Goal: Task Accomplishment & Management: Complete application form

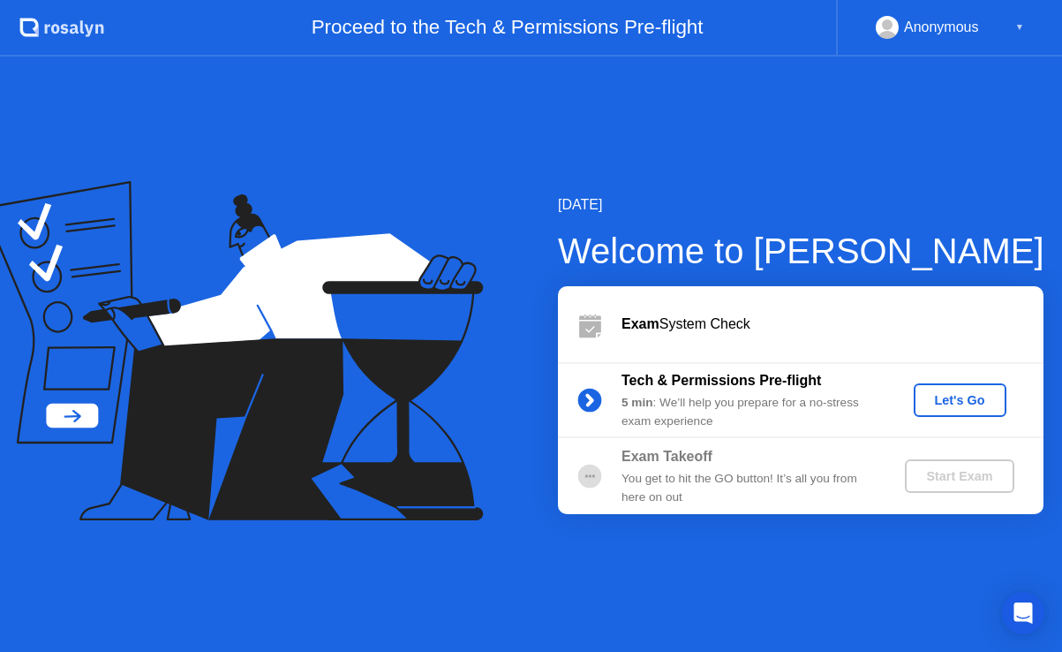
click at [969, 403] on div "Let's Go" at bounding box center [960, 400] width 79 height 14
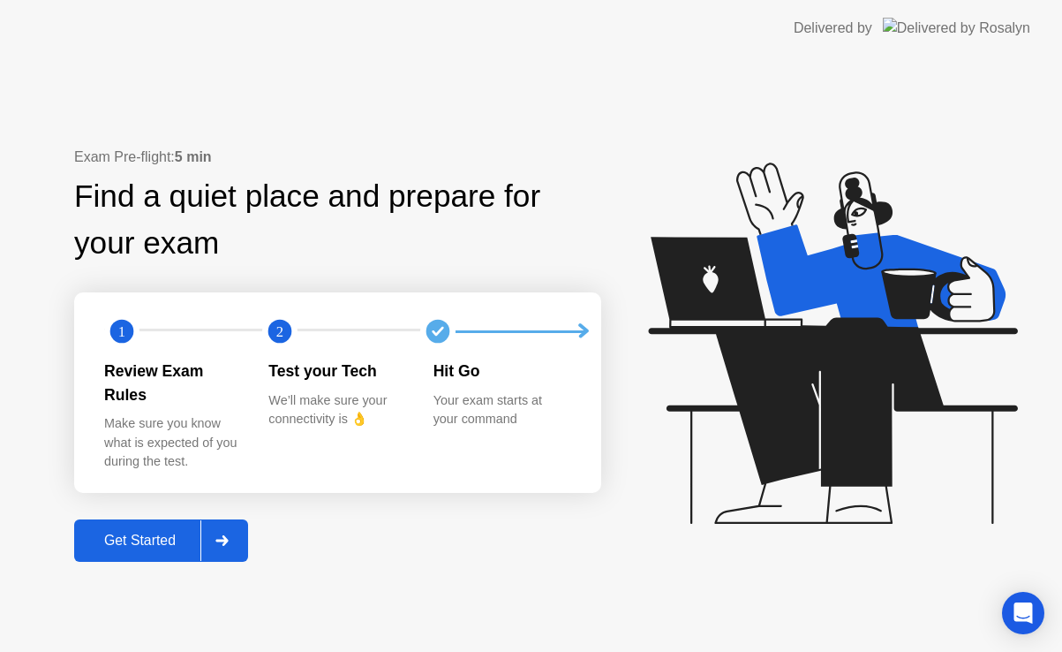
click at [127, 532] on div "Get Started" at bounding box center [139, 540] width 121 height 16
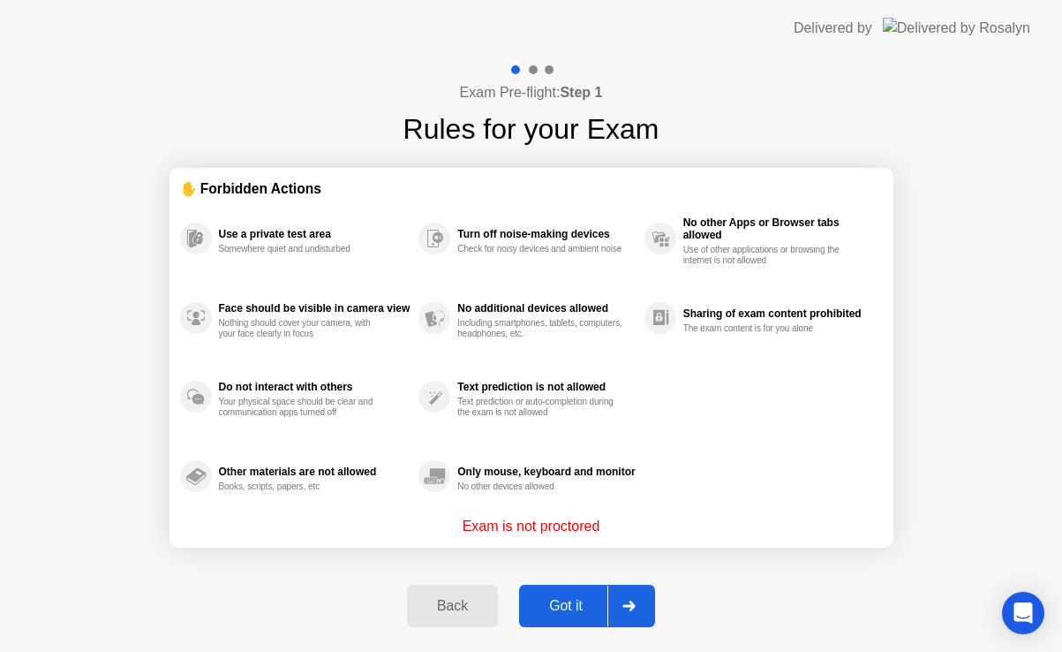
click at [548, 609] on div "Got it" at bounding box center [565, 606] width 83 height 16
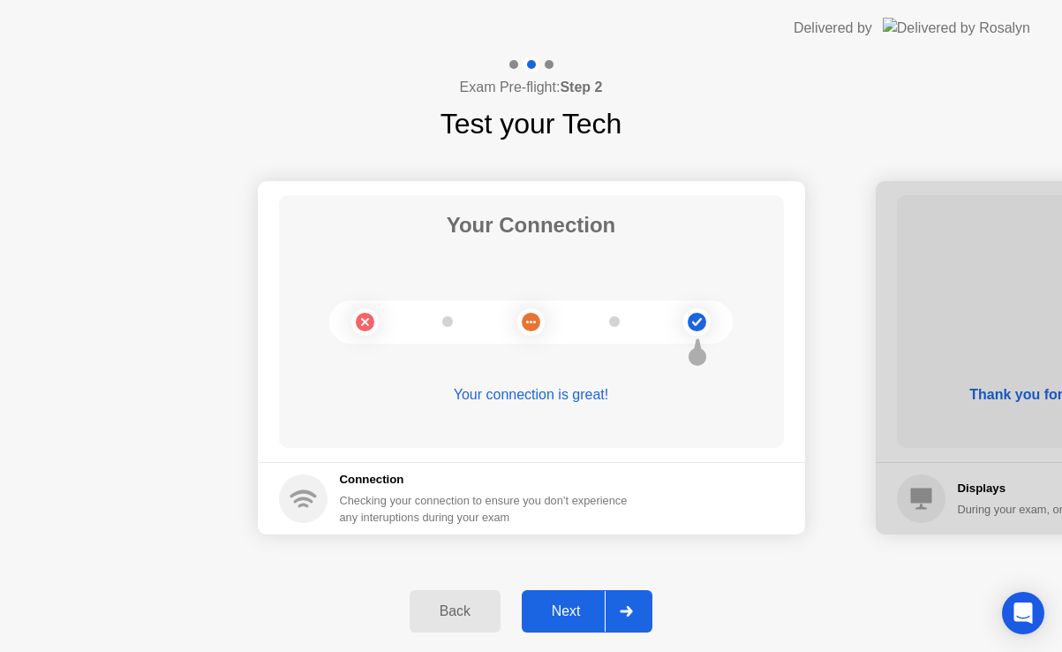
click at [557, 616] on div "Next" at bounding box center [566, 611] width 79 height 16
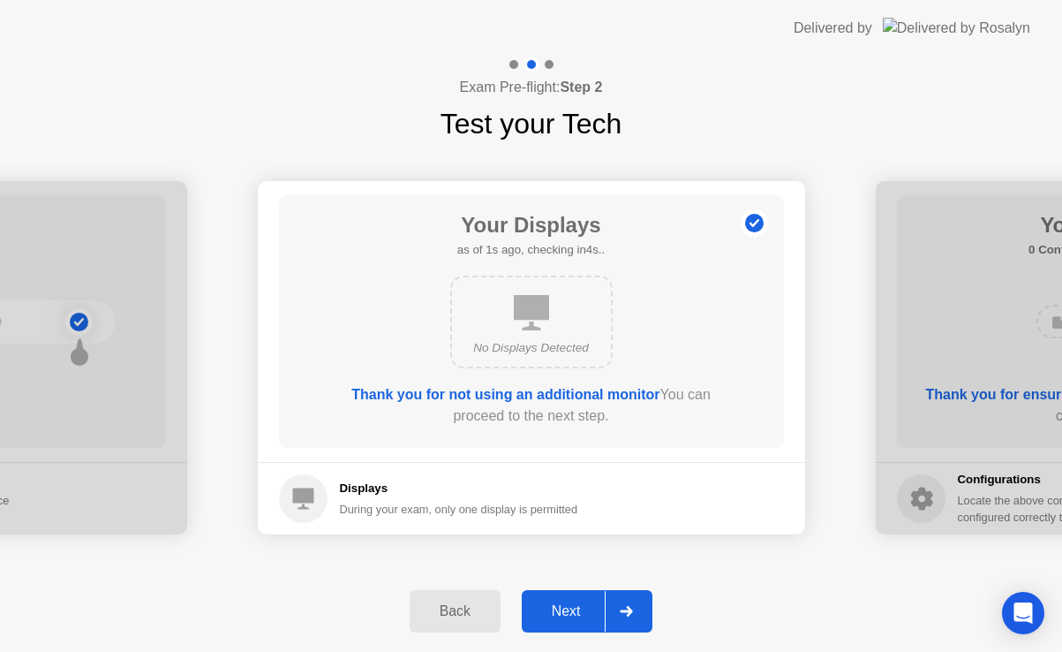
click at [582, 604] on div "Next" at bounding box center [566, 611] width 79 height 16
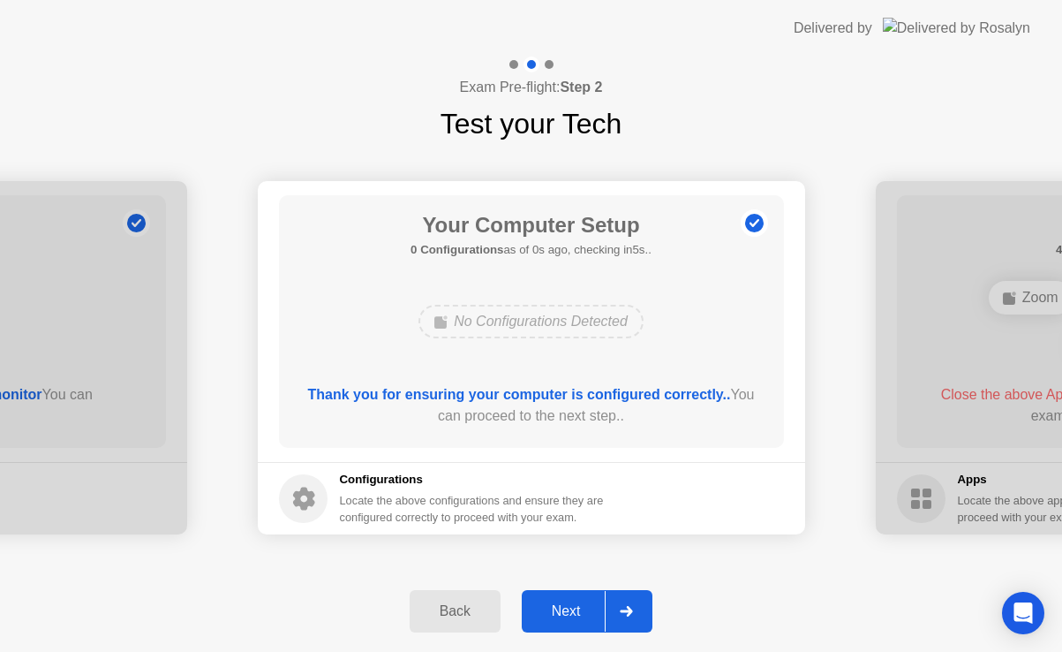
click at [568, 606] on div "Next" at bounding box center [566, 611] width 79 height 16
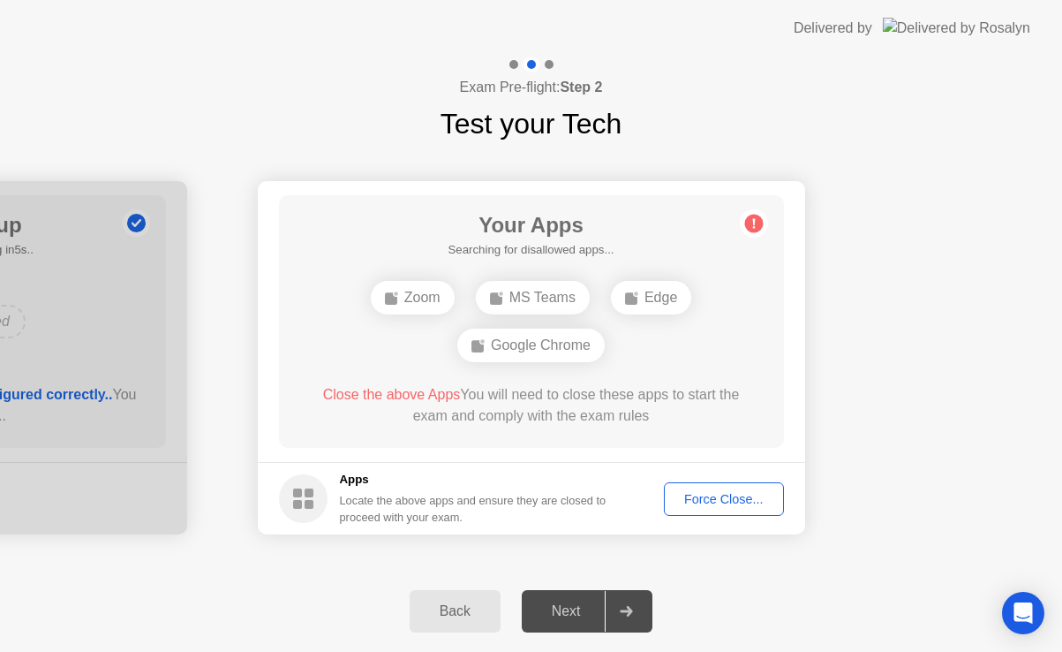
click at [723, 492] on div "Force Close..." at bounding box center [724, 499] width 108 height 14
click at [751, 499] on div "Force Close..." at bounding box center [724, 499] width 108 height 14
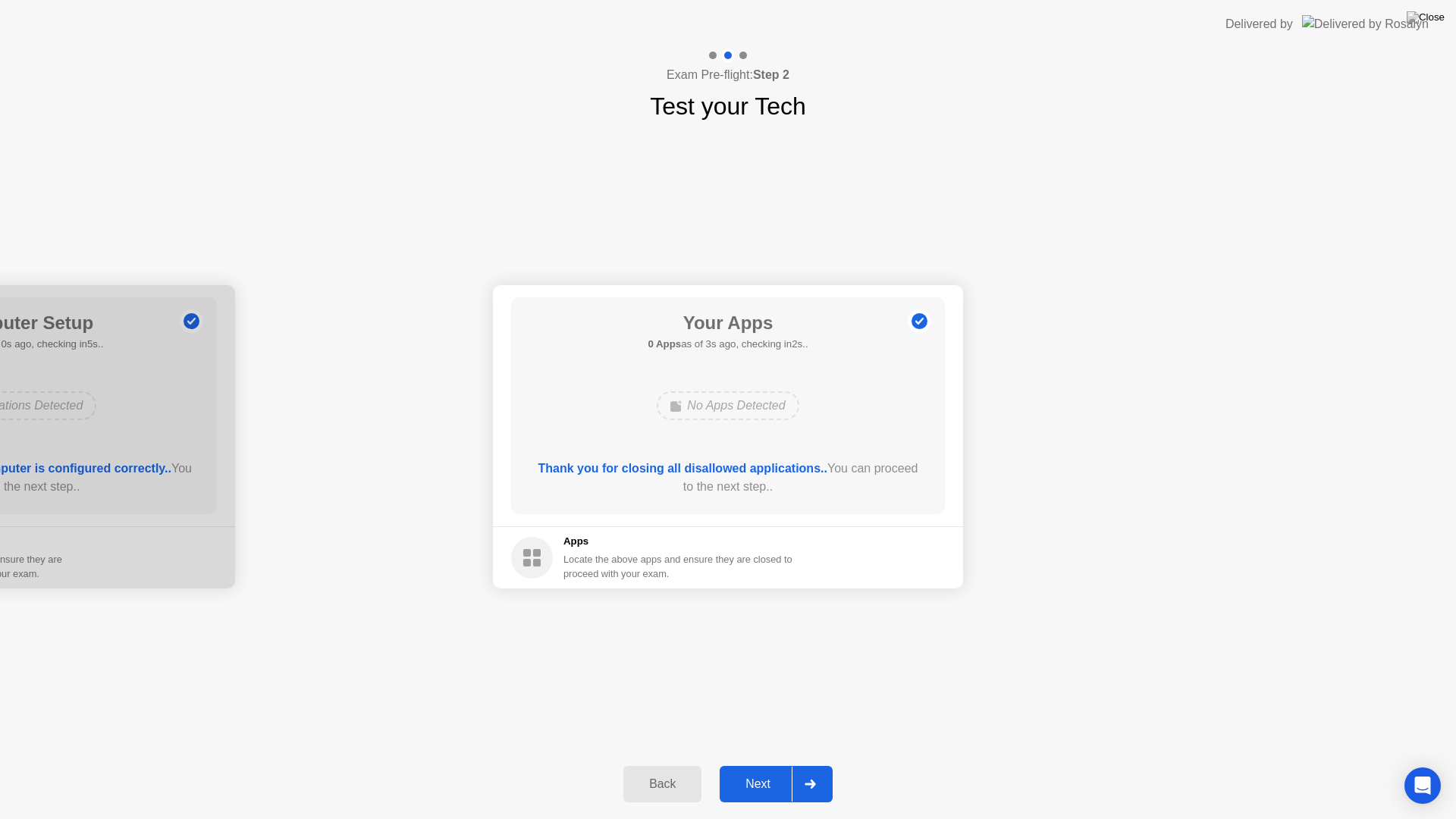
click at [754, 764] on div "Next" at bounding box center [758, 784] width 68 height 14
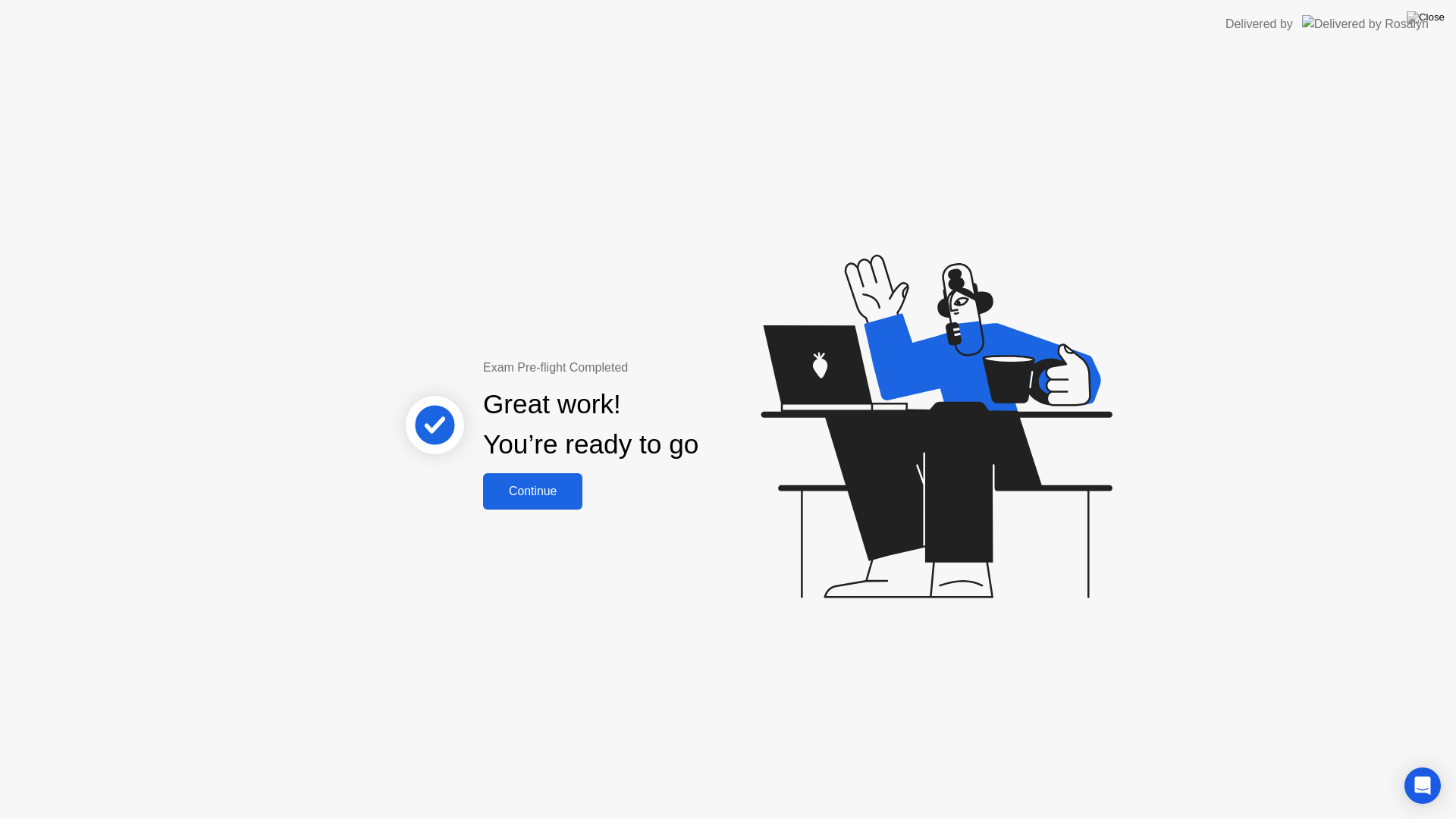
click at [543, 484] on div "Continue" at bounding box center [533, 491] width 90 height 14
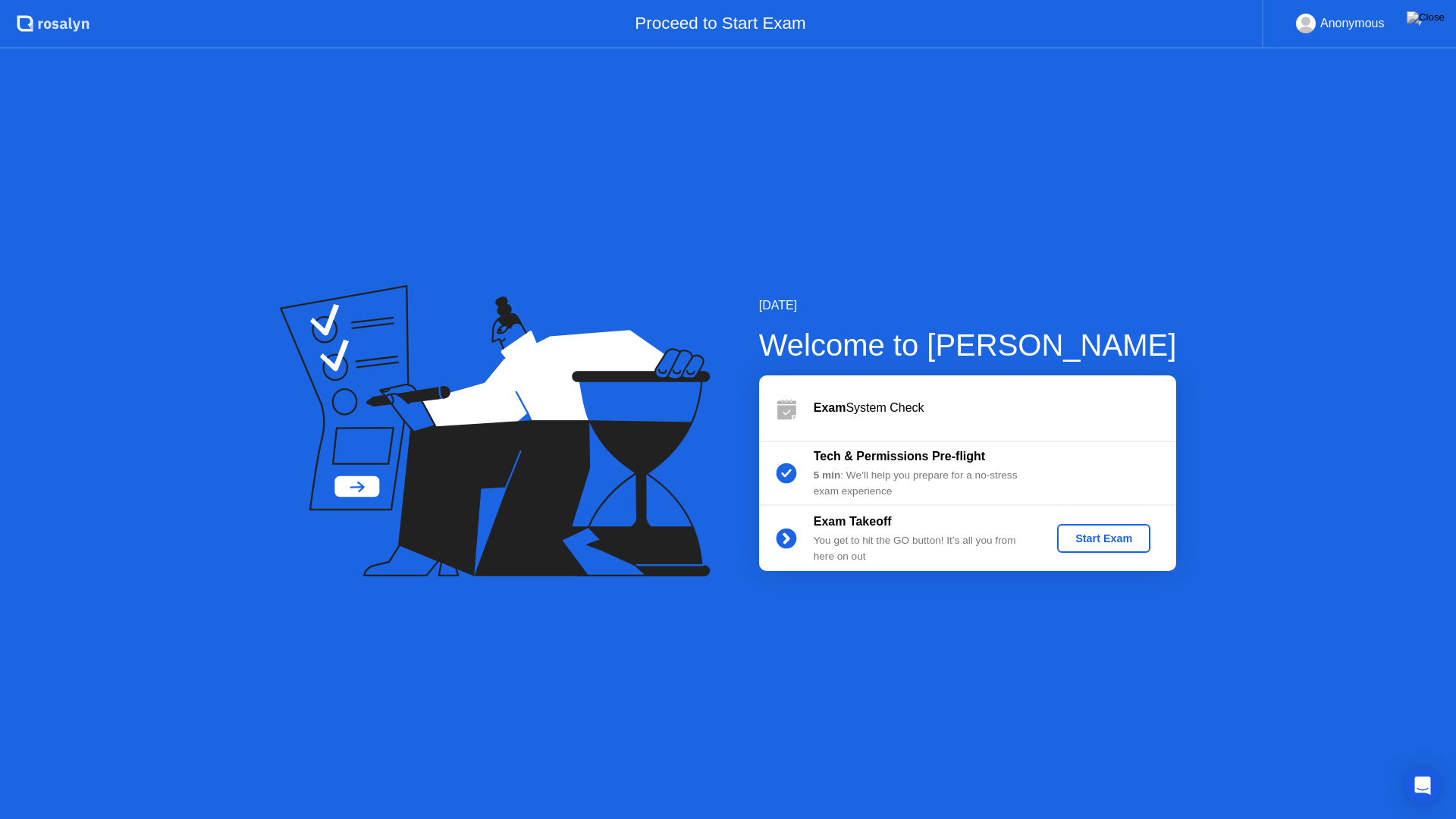
click at [1091, 538] on div "Start Exam" at bounding box center [1104, 538] width 81 height 12
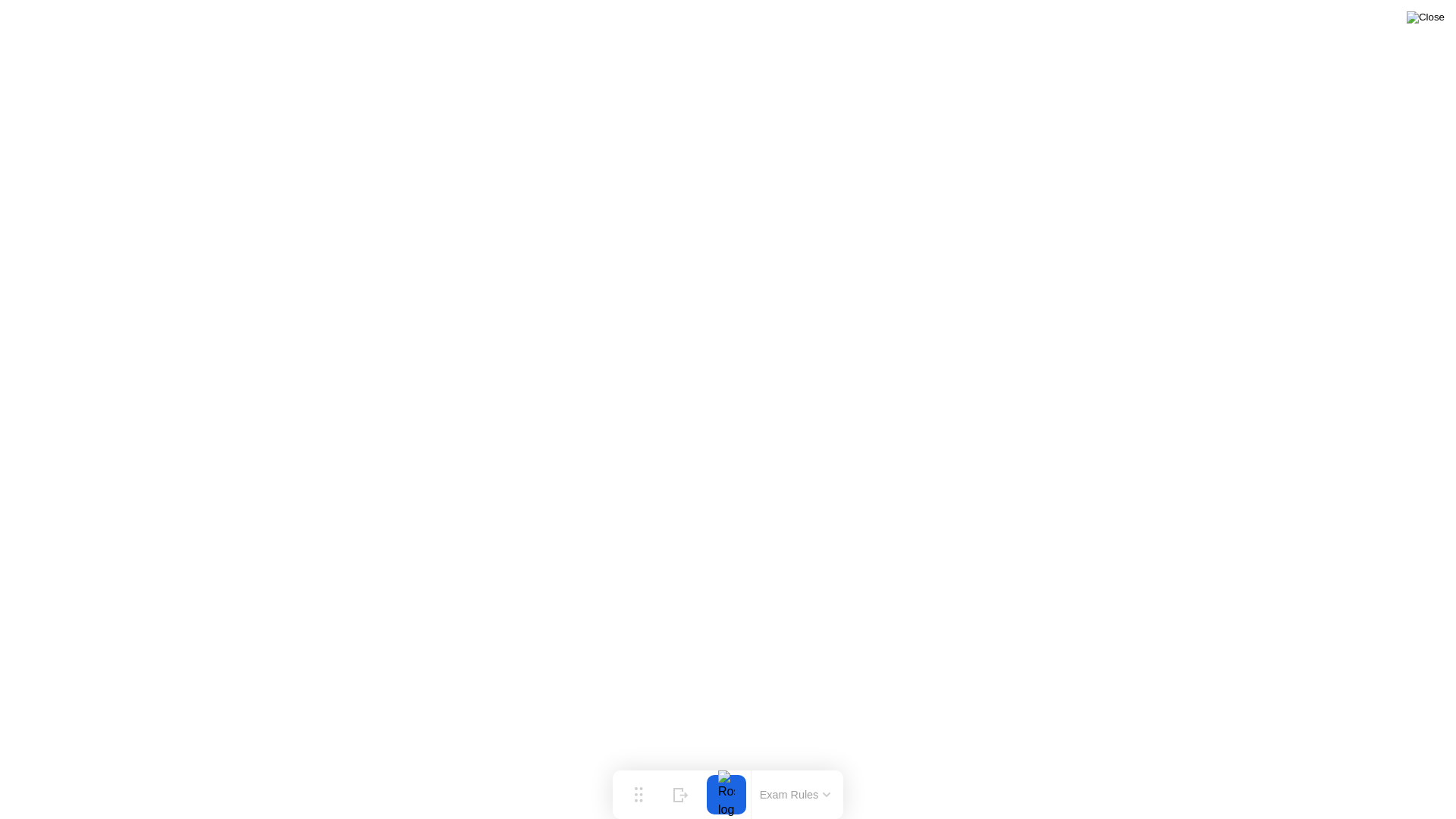
click at [1441, 15] on img at bounding box center [1426, 17] width 38 height 12
click at [1334, 764] on button "End Proctoring Session" at bounding box center [1331, 776] width 177 height 36
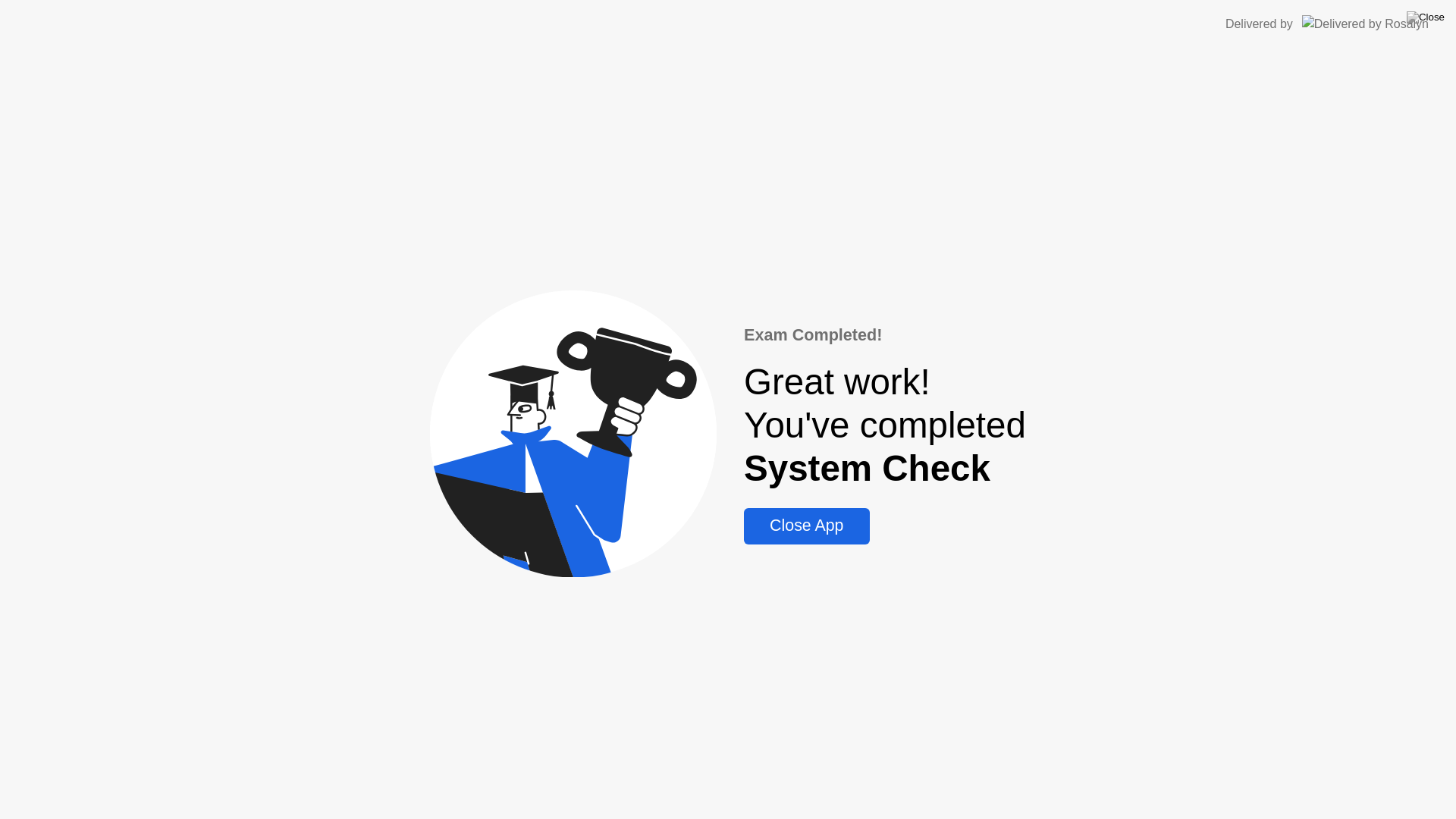
click at [845, 516] on div "Close App" at bounding box center [806, 525] width 116 height 19
